Goal: Task Accomplishment & Management: Use online tool/utility

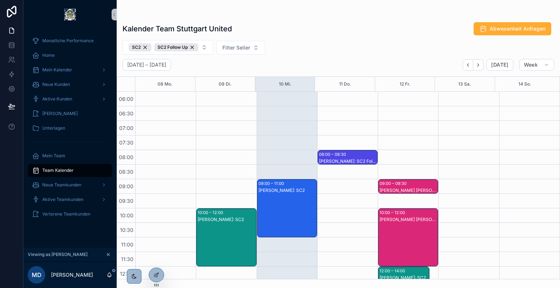
scroll to position [264, 0]
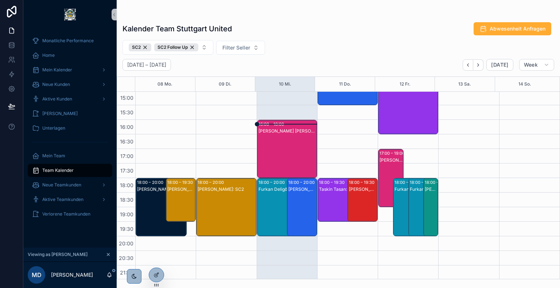
click at [278, 141] on div "[PERSON_NAME] [PERSON_NAME]: SC2" at bounding box center [288, 156] width 58 height 57
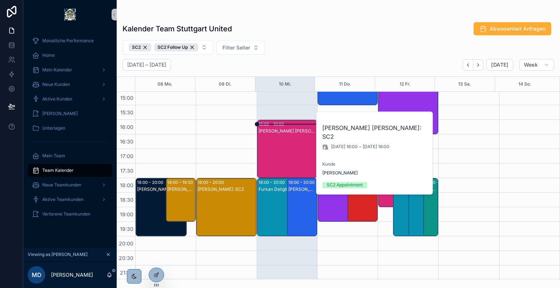
click at [337, 169] on div "[PERSON_NAME] [PERSON_NAME]: SC2 [DATE] 16:00 - [DATE] 18:00 [PERSON_NAME] SC2 …" at bounding box center [375, 153] width 117 height 82
click at [338, 170] on span "[PERSON_NAME]" at bounding box center [339, 173] width 35 height 6
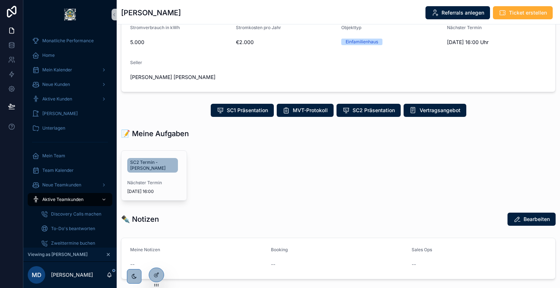
scroll to position [93, 0]
click at [147, 165] on span "SC2 Termin - [PERSON_NAME]" at bounding box center [152, 166] width 45 height 12
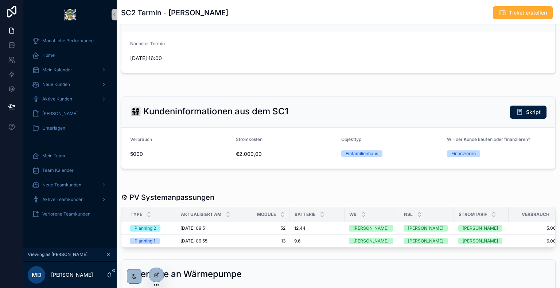
scroll to position [144, 0]
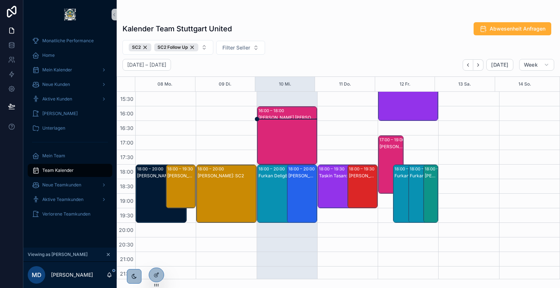
scroll to position [279, 0]
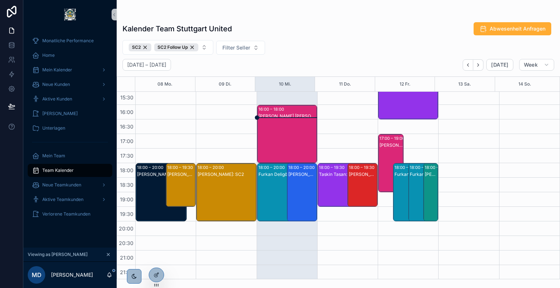
click at [302, 184] on div "[PERSON_NAME]: SC2" at bounding box center [302, 199] width 28 height 57
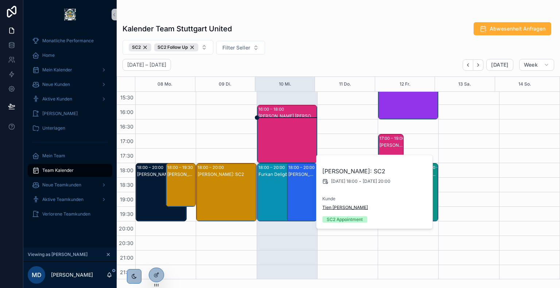
click at [335, 206] on span "Tien [PERSON_NAME]" at bounding box center [345, 208] width 46 height 6
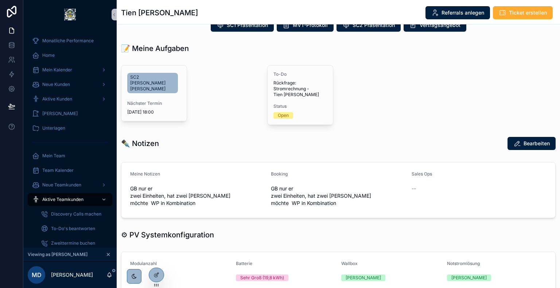
scroll to position [248, 0]
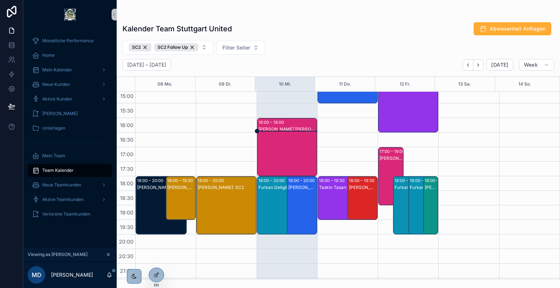
scroll to position [271, 0]
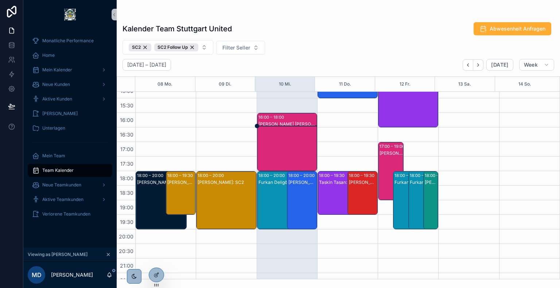
click at [267, 185] on div "Furkan Deligöz: SC2" at bounding box center [283, 182] width 49 height 7
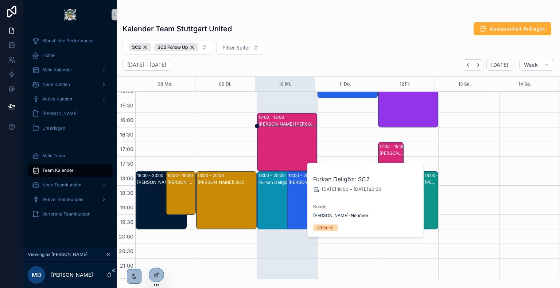
click at [278, 146] on div "[PERSON_NAME] [PERSON_NAME]: SC2" at bounding box center [288, 149] width 58 height 57
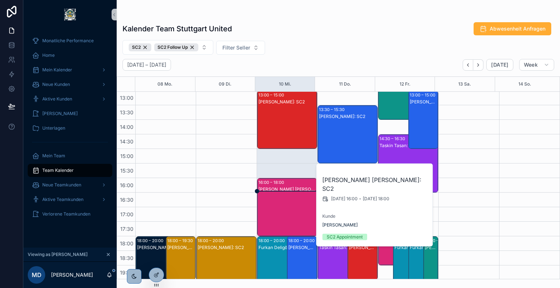
scroll to position [205, 0]
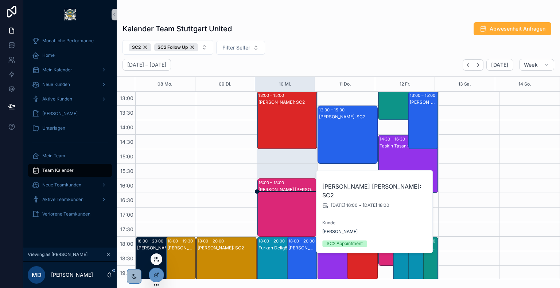
click at [155, 260] on icon at bounding box center [155, 260] width 3 height 1
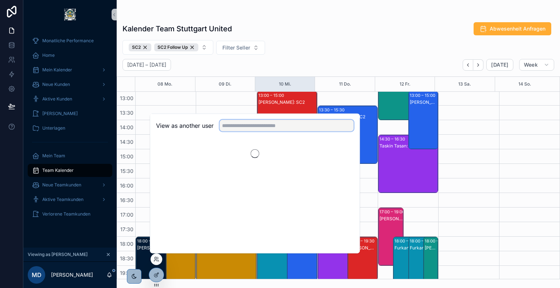
click at [258, 123] on input "text" at bounding box center [287, 126] width 134 height 12
type input "*****"
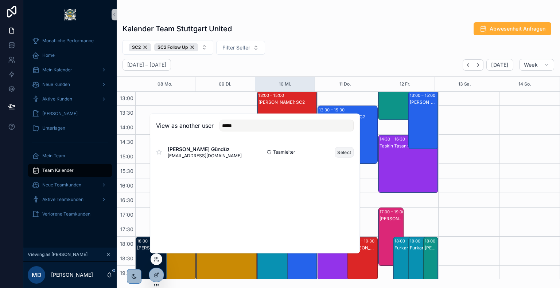
click at [345, 151] on button "Select" at bounding box center [344, 152] width 19 height 11
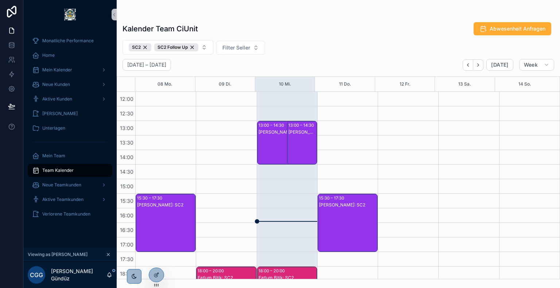
scroll to position [279, 0]
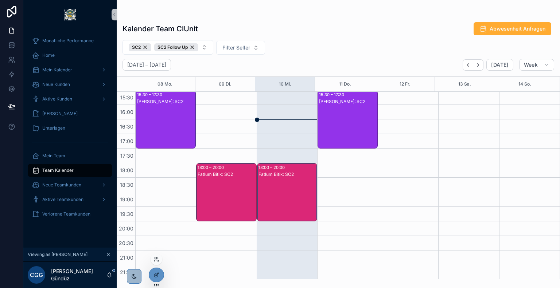
click at [157, 262] on div at bounding box center [157, 260] width 12 height 12
click at [156, 260] on icon at bounding box center [155, 260] width 3 height 1
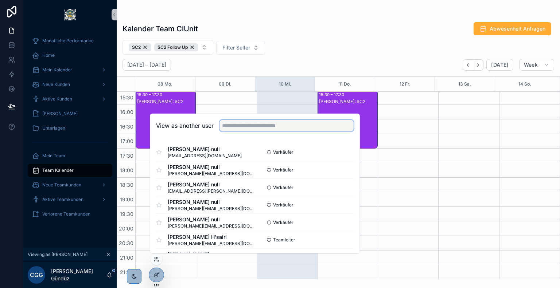
click at [261, 127] on input "text" at bounding box center [287, 126] width 134 height 12
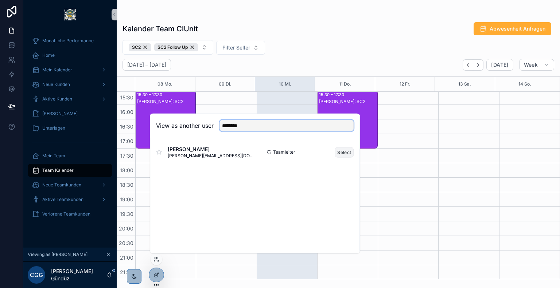
type input "********"
click at [341, 151] on button "Select" at bounding box center [344, 152] width 19 height 11
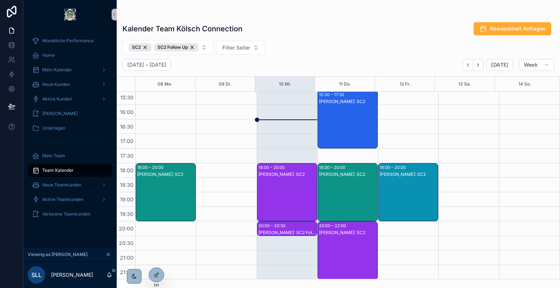
scroll to position [279, 0]
click at [276, 225] on div "20:00 – 20:30" at bounding box center [273, 225] width 29 height 7
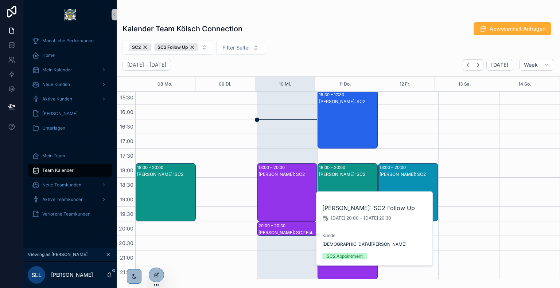
click at [295, 64] on div "September 08 – 14 Today Week" at bounding box center [338, 65] width 443 height 12
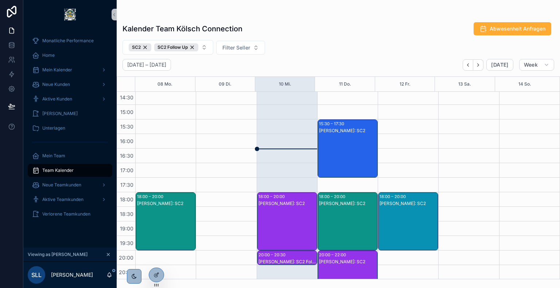
scroll to position [254, 0]
